Goal: Information Seeking & Learning: Understand process/instructions

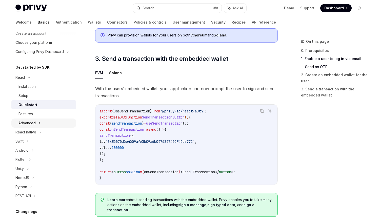
scroll to position [31, 0]
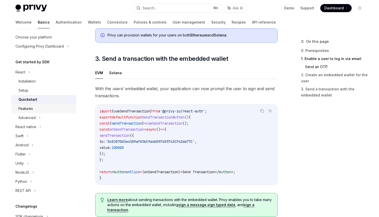
click at [49, 112] on div "Features" at bounding box center [45, 109] width 55 height 6
type textarea "*"
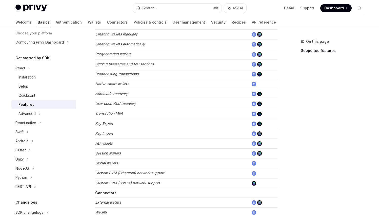
scroll to position [178, 0]
click at [249, 20] on td "✅" at bounding box center [263, 15] width 29 height 9
drag, startPoint x: 245, startPoint y: 73, endPoint x: 124, endPoint y: 68, distance: 121.2
click at [123, 20] on tr "SIWF ✅" at bounding box center [186, 15] width 183 height 9
click at [151, 13] on button "Search... ⌘ K" at bounding box center [177, 8] width 89 height 9
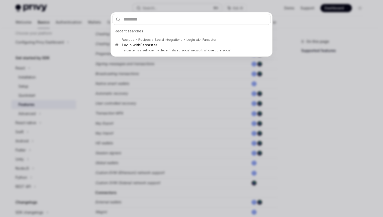
type input "*"
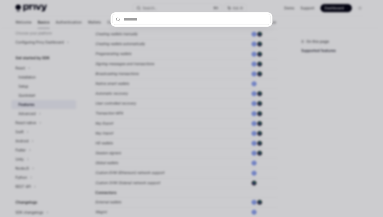
click at [158, 25] on input "text" at bounding box center [191, 19] width 159 height 11
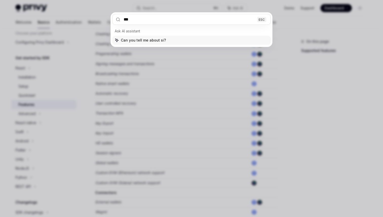
type input "****"
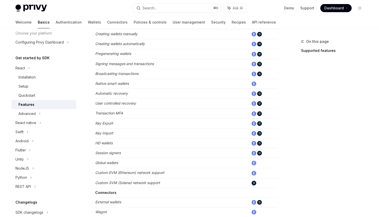
type textarea "*"
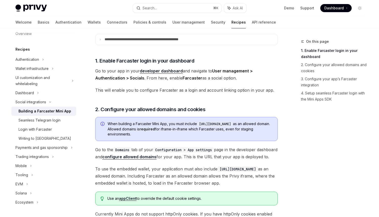
scroll to position [35, 0]
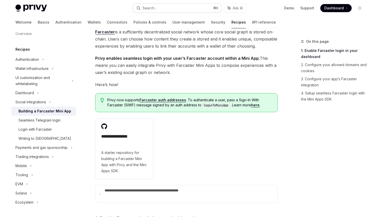
click at [171, 6] on button "Search... ⌘ K" at bounding box center [177, 8] width 89 height 9
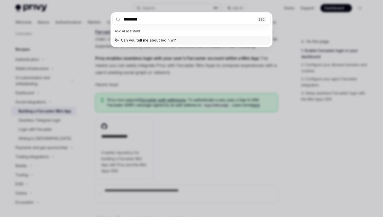
type input "**********"
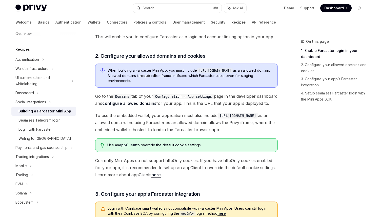
scroll to position [257, 0]
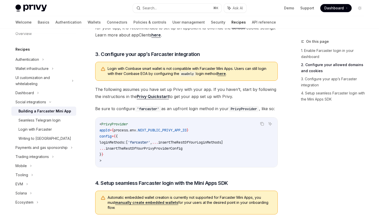
scroll to position [431, 0]
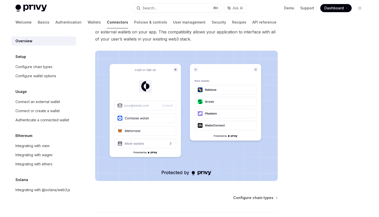
scroll to position [68, 0]
click at [51, 114] on div "Connect or create a wallet" at bounding box center [37, 111] width 44 height 6
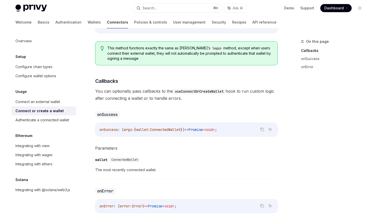
scroll to position [236, 0]
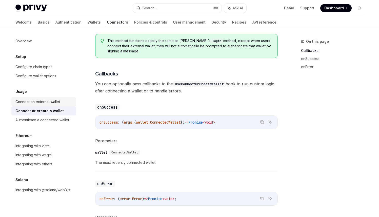
click at [46, 105] on div "Connect an external wallet" at bounding box center [37, 102] width 45 height 6
type textarea "*"
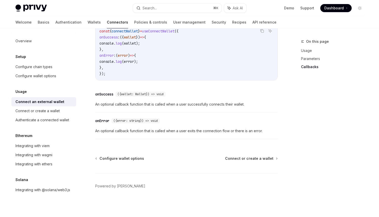
scroll to position [526, 0]
